Goal: Task Accomplishment & Management: Use online tool/utility

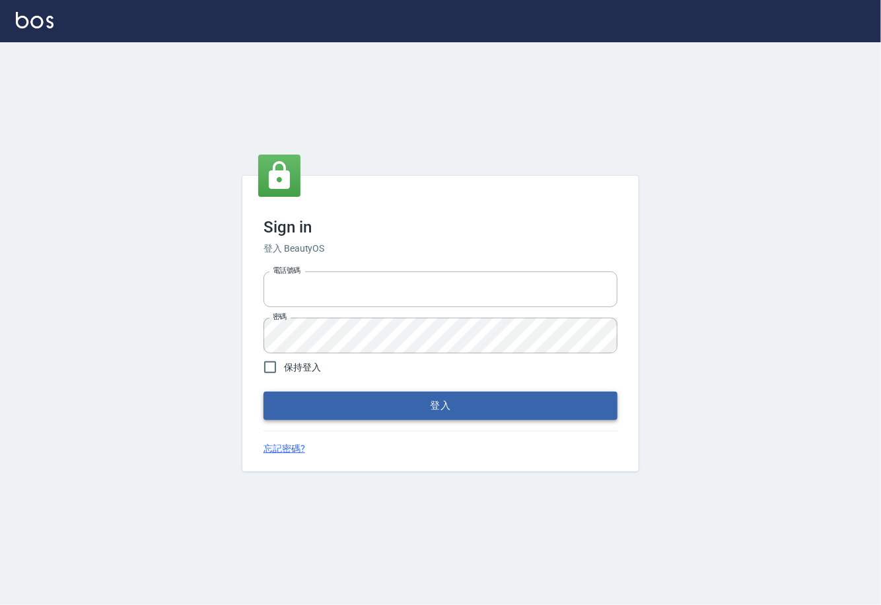
type input "0225929166"
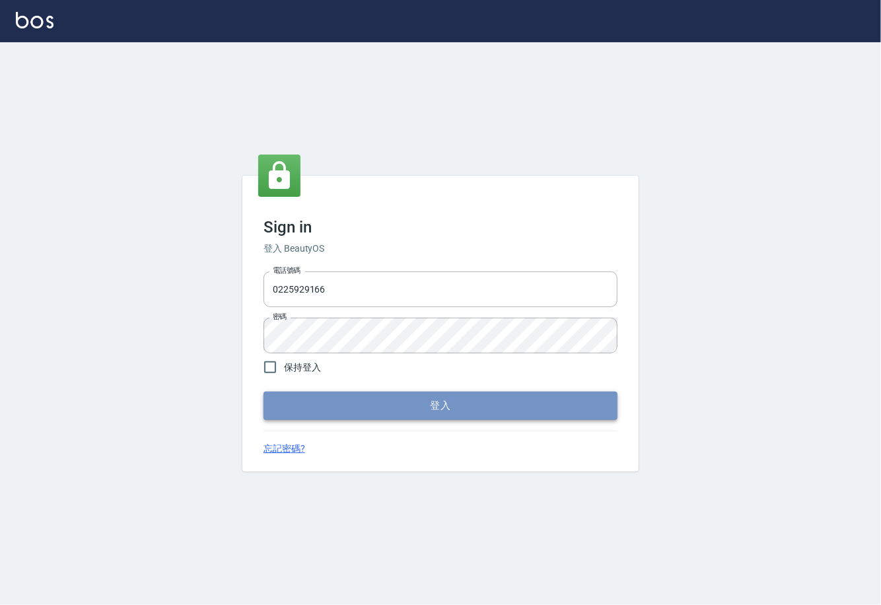
click at [497, 395] on button "登入" at bounding box center [440, 405] width 354 height 28
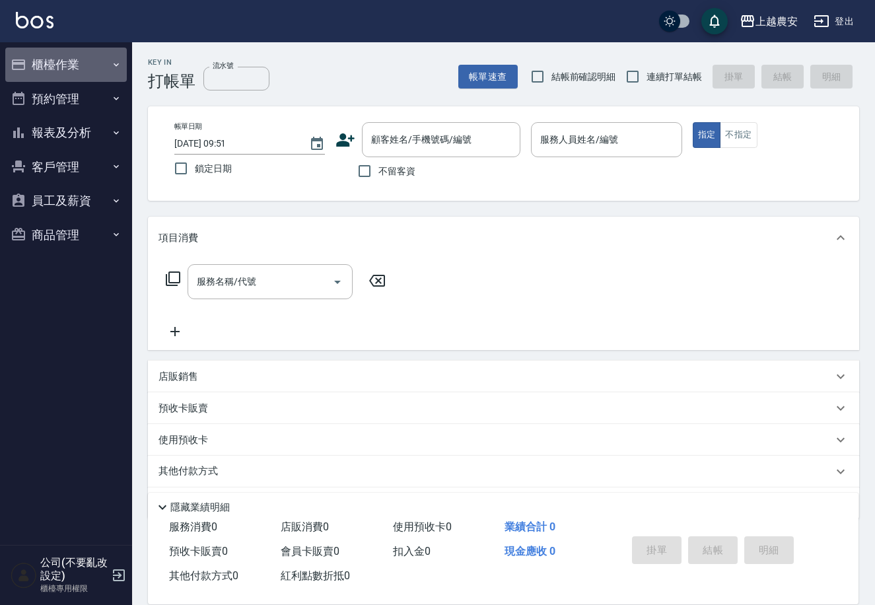
click at [69, 55] on button "櫃檯作業" at bounding box center [65, 65] width 121 height 34
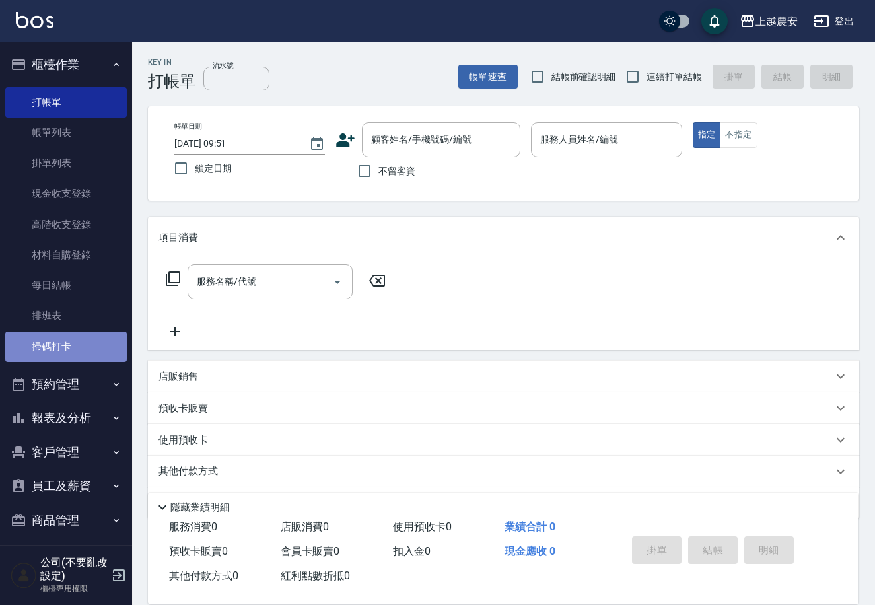
click at [75, 339] on link "掃碼打卡" at bounding box center [65, 346] width 121 height 30
